Goal: Task Accomplishment & Management: Manage account settings

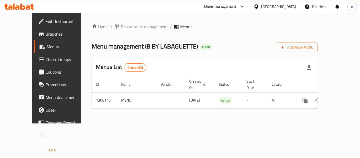
click at [245, 6] on icon at bounding box center [242, 6] width 6 height 6
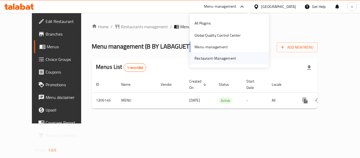
click at [230, 59] on div "Restaurant-Management" at bounding box center [214, 58] width 41 height 6
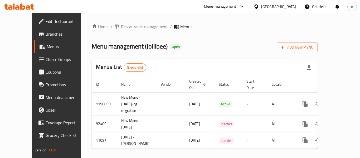
click at [258, 8] on icon at bounding box center [256, 6] width 4 height 4
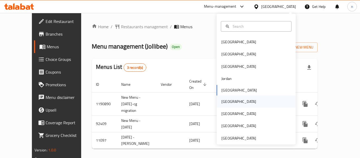
click at [224, 101] on div "Oman" at bounding box center [238, 102] width 35 height 6
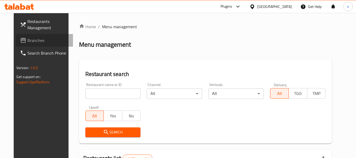
click at [30, 41] on span "Branches" at bounding box center [48, 40] width 42 height 6
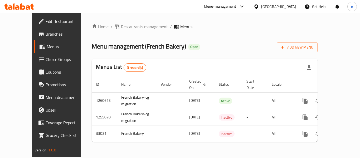
click at [245, 6] on icon at bounding box center [242, 6] width 6 height 6
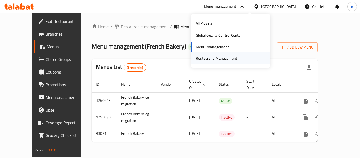
click at [221, 60] on div "Restaurant-Management" at bounding box center [216, 58] width 41 height 6
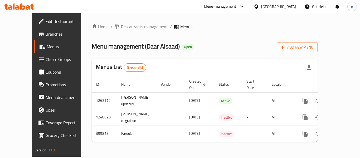
click at [245, 6] on icon at bounding box center [242, 6] width 6 height 6
click at [213, 56] on div "Restaurant-Management" at bounding box center [214, 58] width 41 height 6
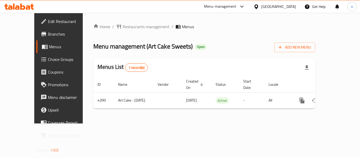
click at [55, 18] on link "Edit Restaurant" at bounding box center [65, 21] width 58 height 13
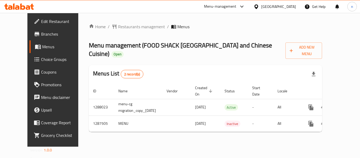
click at [245, 8] on icon at bounding box center [242, 6] width 6 height 6
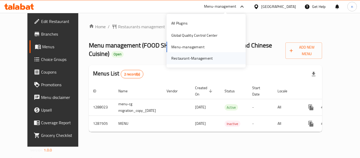
click at [193, 60] on div "Restaurant-Management" at bounding box center [191, 58] width 41 height 6
